Goal: Communication & Community: Ask a question

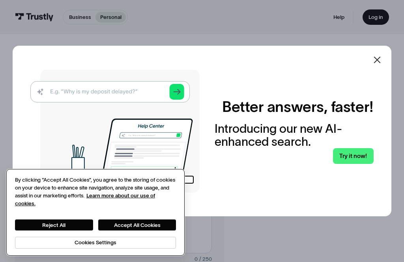
click at [68, 222] on button "Reject All" at bounding box center [54, 225] width 78 height 11
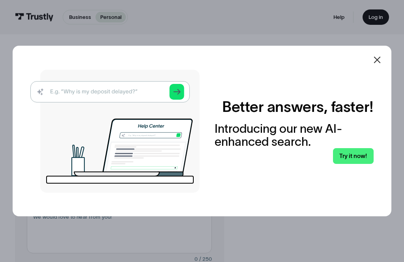
click at [377, 16] on div at bounding box center [202, 131] width 404 height 262
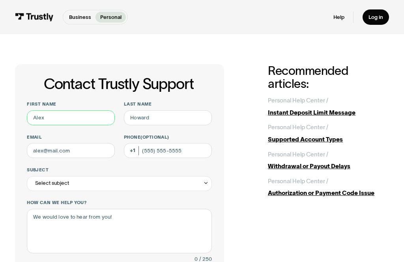
click at [60, 120] on input "First name" at bounding box center [71, 117] width 88 height 15
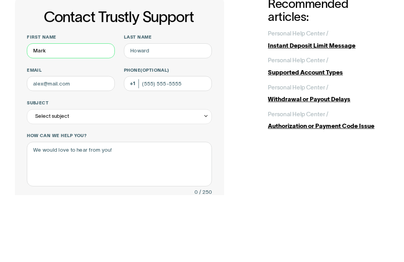
type input "Mark"
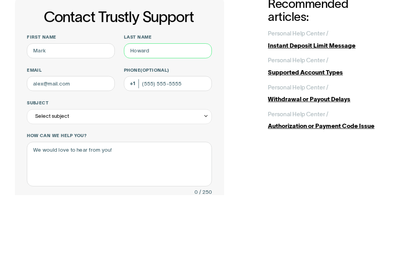
click at [161, 110] on input "Last name" at bounding box center [168, 117] width 88 height 15
type input "[PERSON_NAME]"
click at [82, 143] on input "Email" at bounding box center [71, 150] width 88 height 15
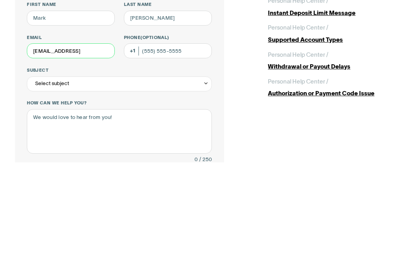
type input "[EMAIL_ADDRESS]"
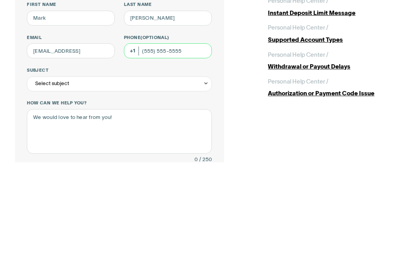
click at [147, 143] on input "Phone (Optional)" at bounding box center [168, 150] width 88 height 15
type input "[PHONE_NUMBER]"
click at [91, 176] on div "Select subject" at bounding box center [119, 183] width 185 height 15
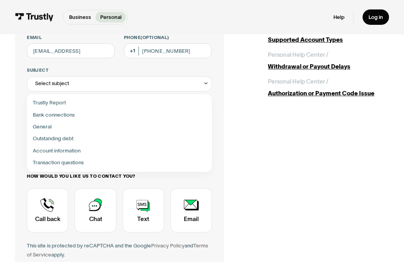
click at [73, 84] on div "Select subject" at bounding box center [119, 84] width 185 height 15
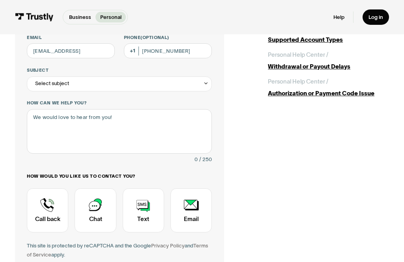
click at [206, 86] on icon "Contact Trustly Support" at bounding box center [206, 83] width 6 height 6
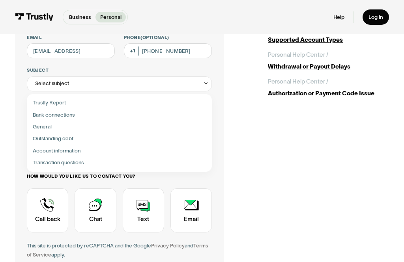
click at [72, 114] on div "Contact Trustly Support" at bounding box center [119, 115] width 179 height 12
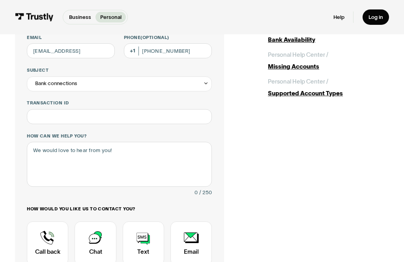
click at [207, 82] on icon "Contact Trustly Support" at bounding box center [206, 83] width 6 height 6
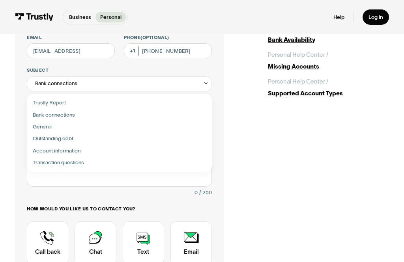
click at [80, 163] on div "Contact Trustly Support" at bounding box center [119, 163] width 179 height 12
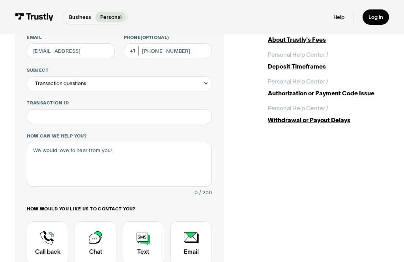
click at [209, 83] on div "Transaction questions" at bounding box center [119, 84] width 185 height 15
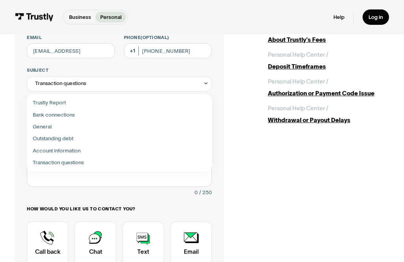
click at [50, 129] on div "Contact Trustly Support" at bounding box center [119, 127] width 179 height 12
type input "*******"
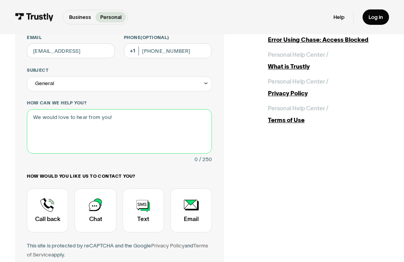
click at [122, 118] on textarea "How can we help you?" at bounding box center [119, 131] width 185 height 45
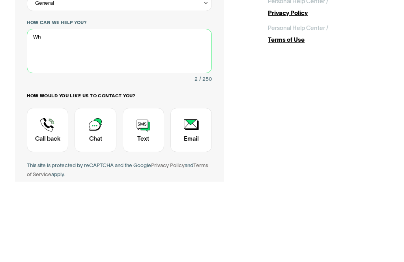
type textarea "W"
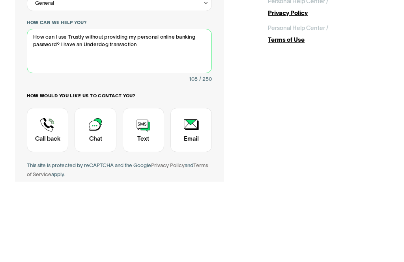
click at [56, 109] on textarea "How can I use Trustly without providing my personal online banking password? I …" at bounding box center [119, 131] width 185 height 45
click at [181, 109] on textarea "How can I use Trustly without providing my personal online banking password to …" at bounding box center [119, 131] width 185 height 45
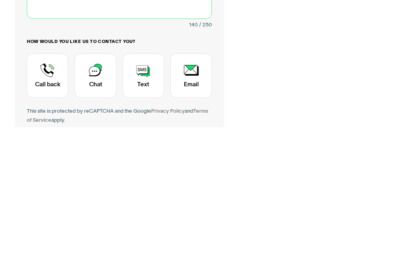
type textarea "How can I use Trustly without providing my personal online banking password to …"
click at [146, 189] on div "Contact Trustly Support" at bounding box center [143, 211] width 41 height 44
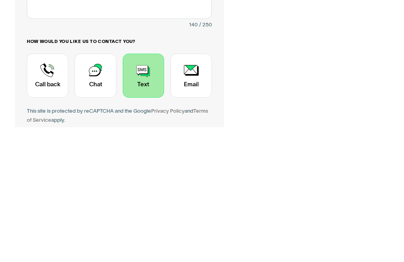
scroll to position [235, 0]
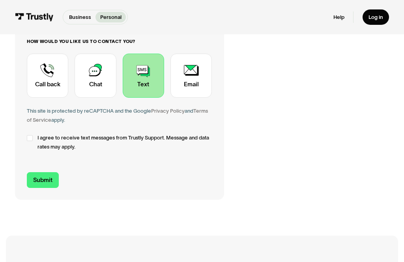
click at [192, 69] on div "Contact Trustly Support" at bounding box center [190, 76] width 41 height 44
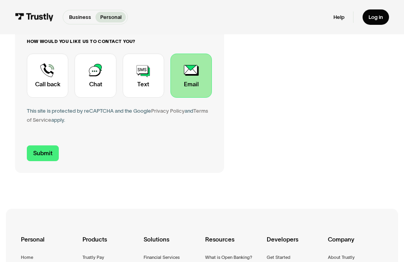
click at [150, 79] on div "Contact Trustly Support" at bounding box center [143, 76] width 41 height 44
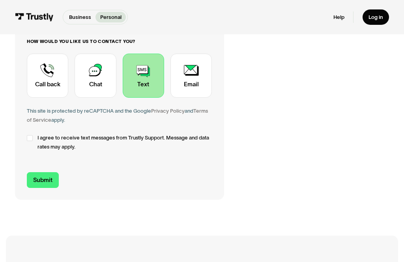
click at [34, 135] on label "I agree to receive text messages from Trustly Support. Message and data rates m…" at bounding box center [119, 143] width 185 height 18
click at [49, 176] on input "Submit" at bounding box center [43, 180] width 32 height 16
click at [45, 180] on input "Submit" at bounding box center [43, 180] width 32 height 16
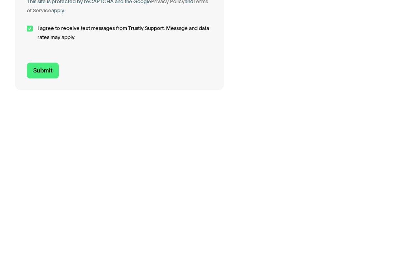
type input "[EMAIL_ADDRESS][DOMAIN_NAME]"
click at [45, 224] on input "Submit" at bounding box center [43, 232] width 32 height 16
type input "[PHONE_NUMBER]"
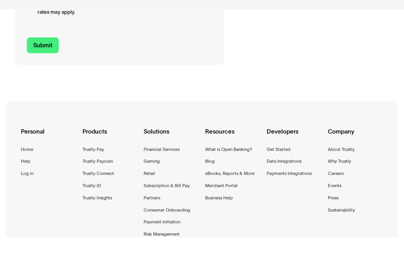
scroll to position [370, 0]
